Goal: Task Accomplishment & Management: Use online tool/utility

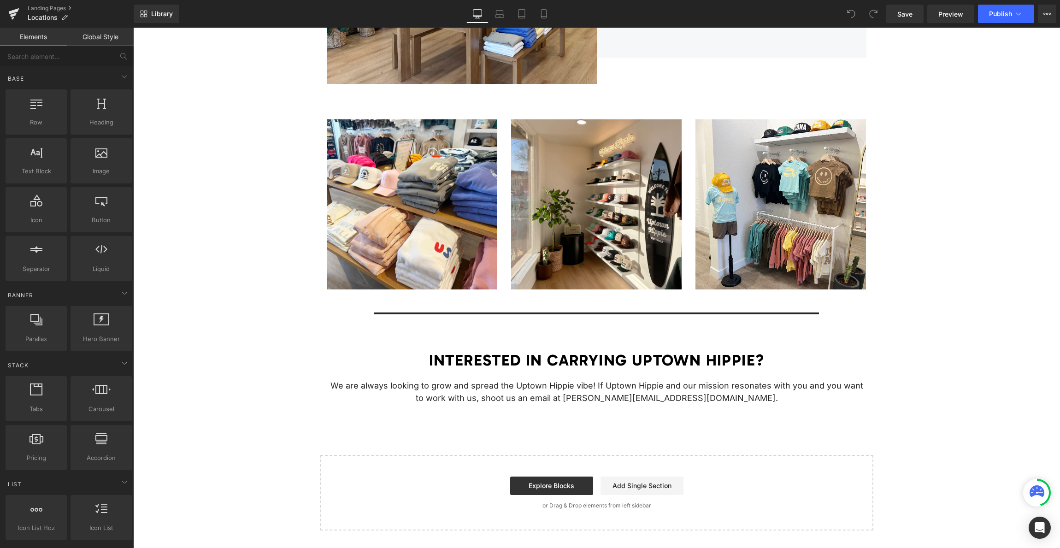
scroll to position [689, 0]
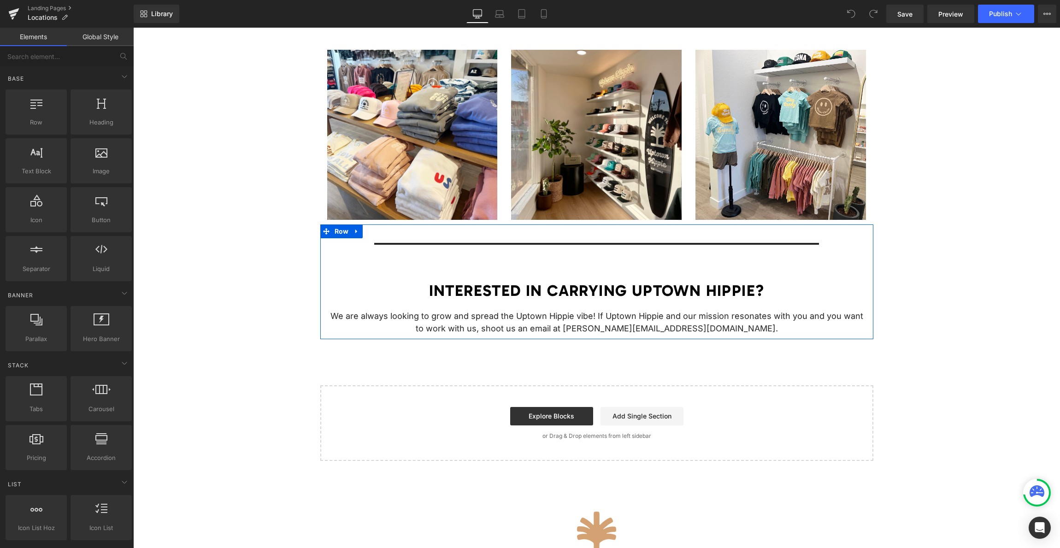
click at [359, 231] on icon at bounding box center [357, 231] width 6 height 7
click at [383, 231] on link at bounding box center [381, 231] width 12 height 14
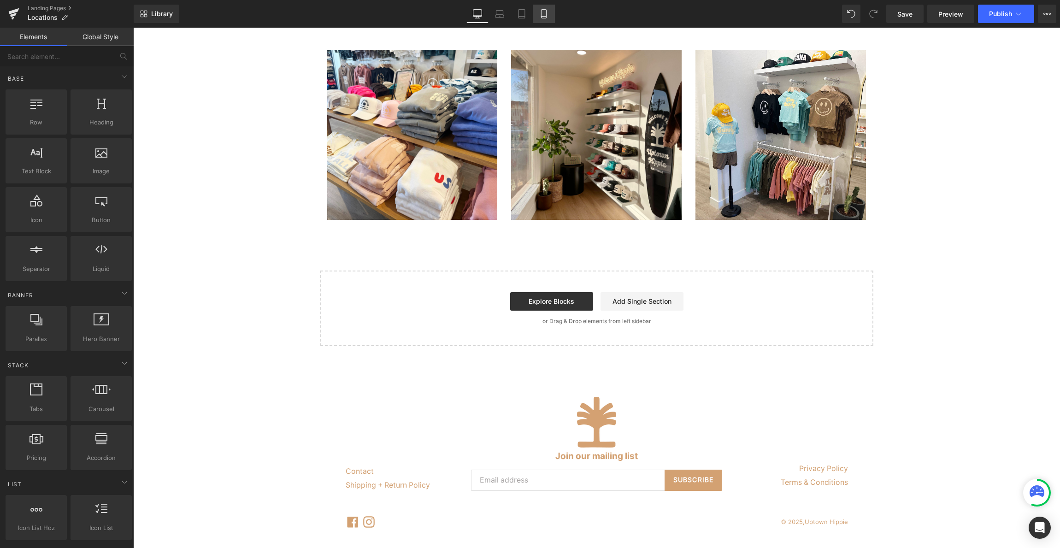
click at [543, 11] on icon at bounding box center [543, 13] width 9 height 9
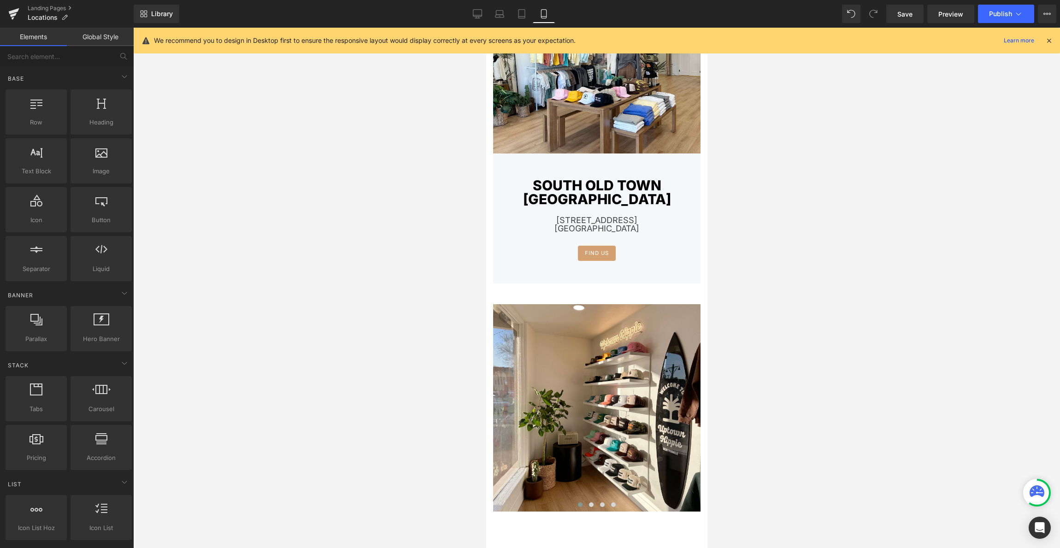
scroll to position [461, 0]
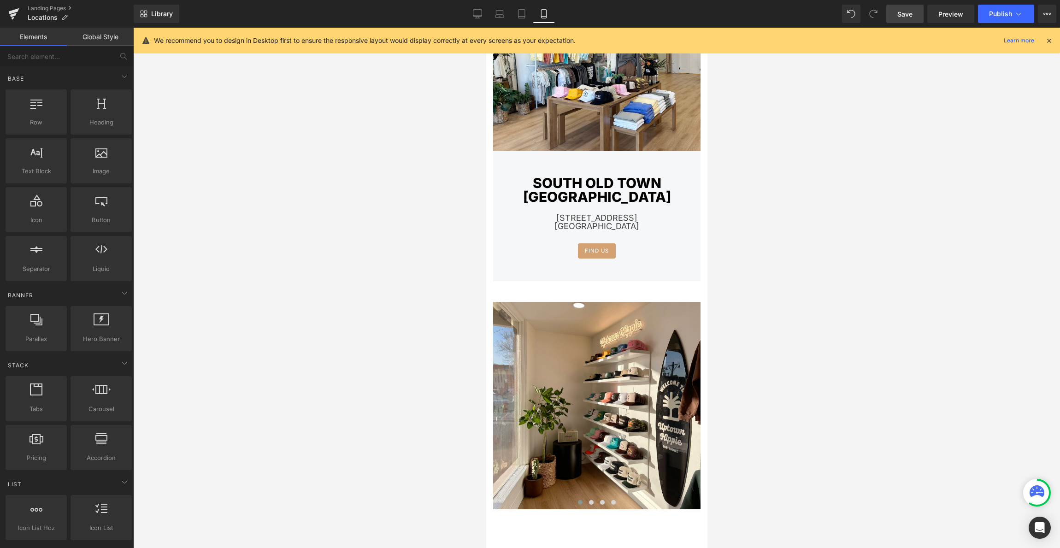
click at [899, 10] on span "Save" at bounding box center [904, 14] width 15 height 10
click at [997, 17] on span "Publish" at bounding box center [1000, 13] width 23 height 7
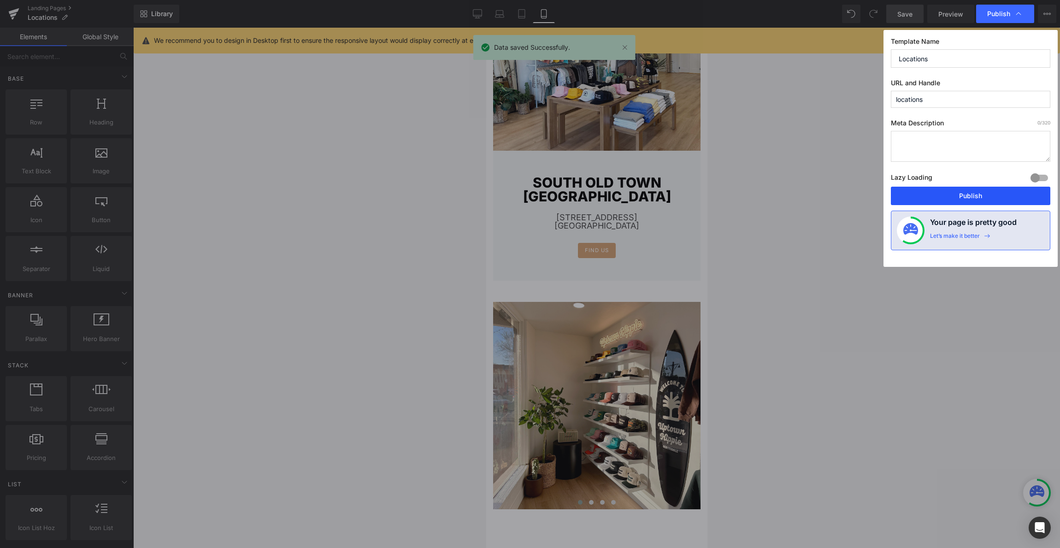
click at [968, 201] on button "Publish" at bounding box center [970, 196] width 159 height 18
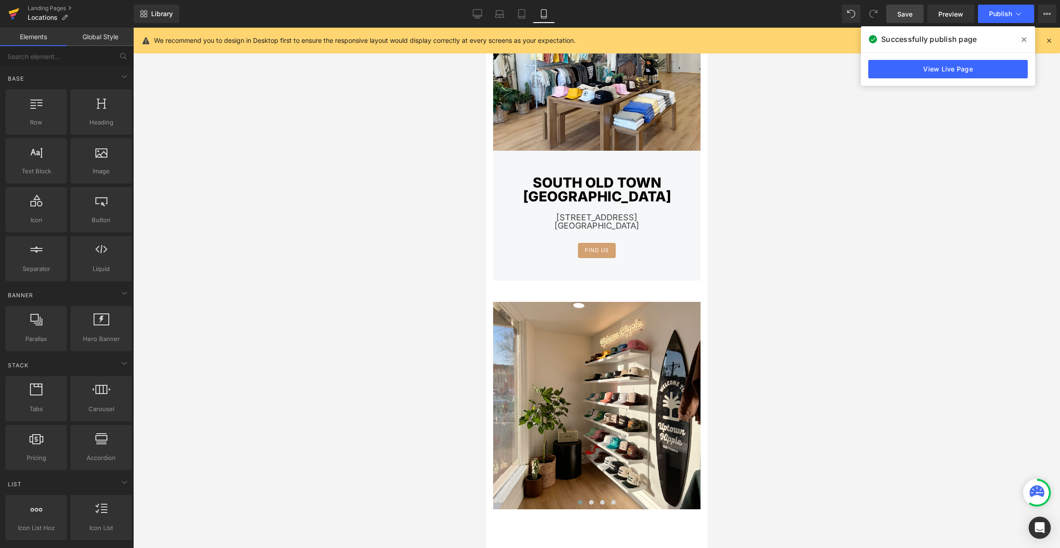
click at [14, 12] on icon at bounding box center [14, 11] width 11 height 6
